Goal: Navigation & Orientation: Find specific page/section

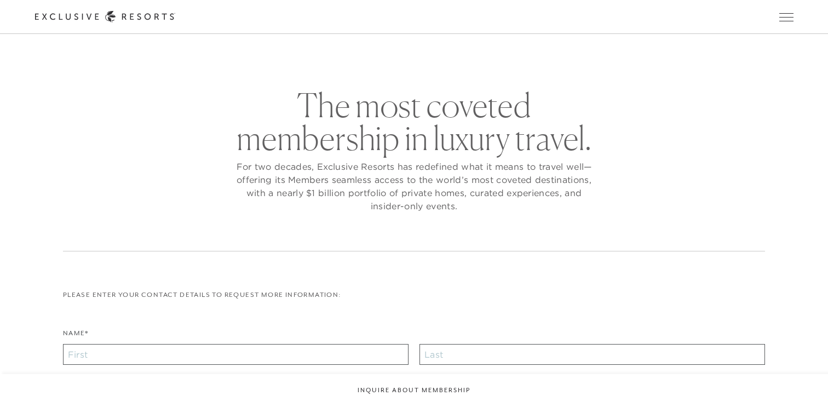
checkbox input "false"
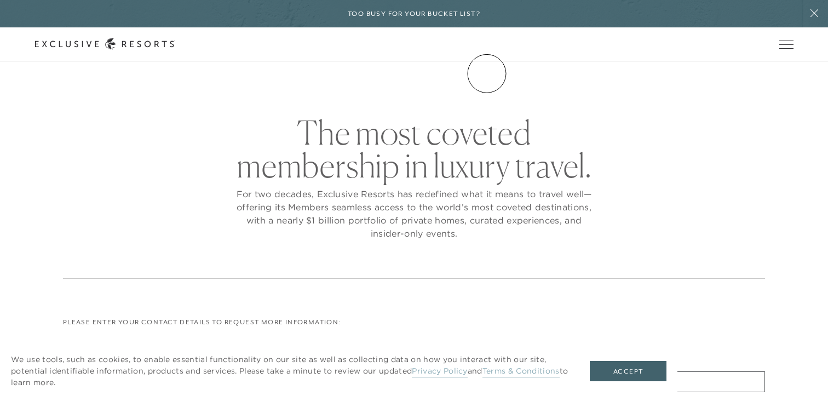
click at [0, 0] on link "Community" at bounding box center [0, 0] width 0 height 0
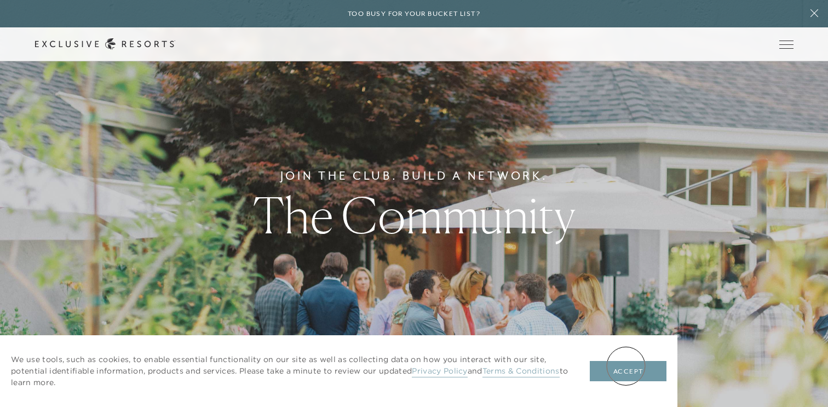
click at [626, 366] on button "Accept" at bounding box center [628, 371] width 77 height 21
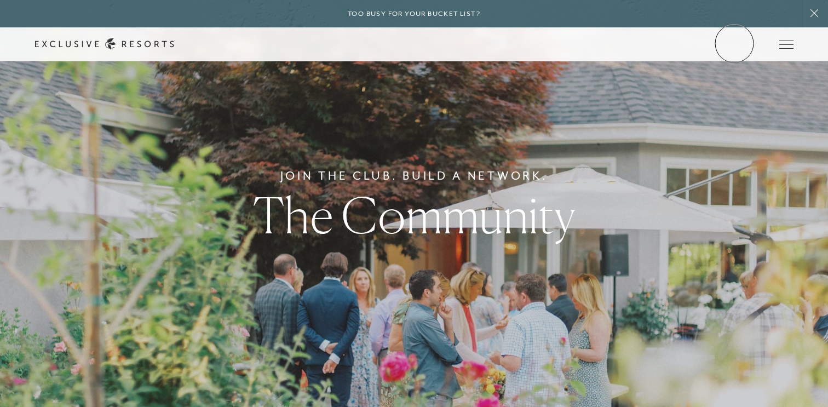
click at [0, 0] on link "Member Login" at bounding box center [0, 0] width 0 height 0
